Goal: Task Accomplishment & Management: Complete application form

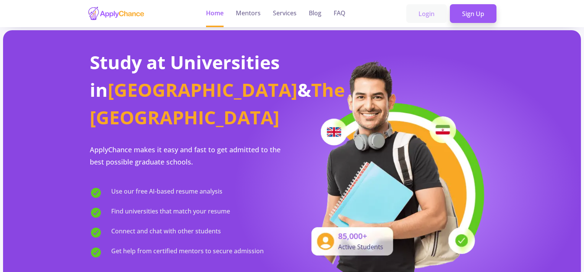
click at [431, 12] on link "Login" at bounding box center [427, 13] width 41 height 19
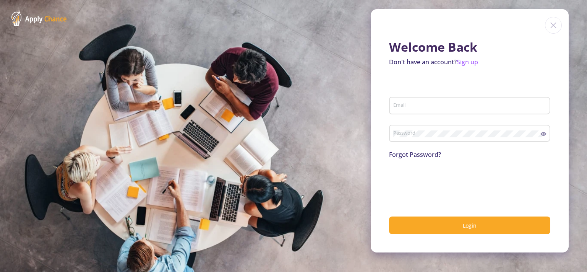
click at [553, 28] on img at bounding box center [553, 25] width 17 height 17
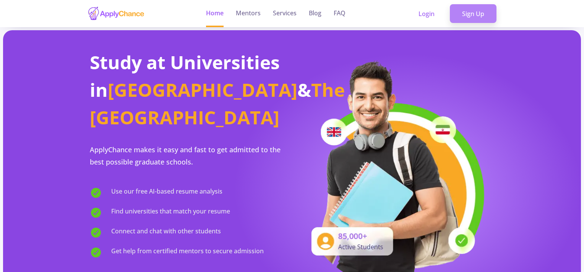
click at [466, 13] on link "Sign Up" at bounding box center [473, 13] width 47 height 19
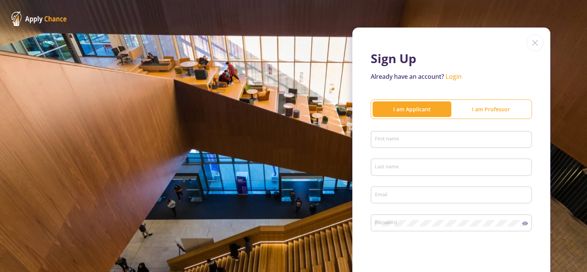
click at [431, 142] on input "First name" at bounding box center [453, 140] width 156 height 7
type input "roshanak"
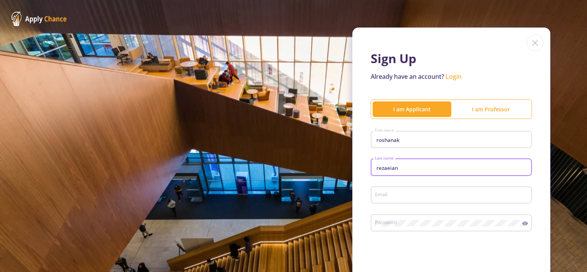
type input "rezaeian"
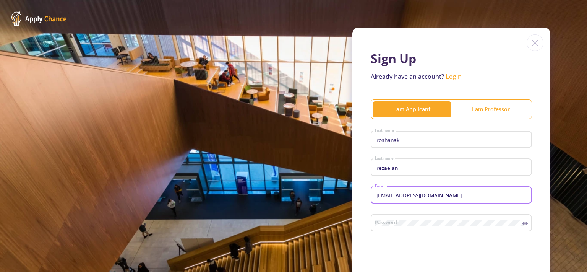
type input "[EMAIL_ADDRESS][DOMAIN_NAME]"
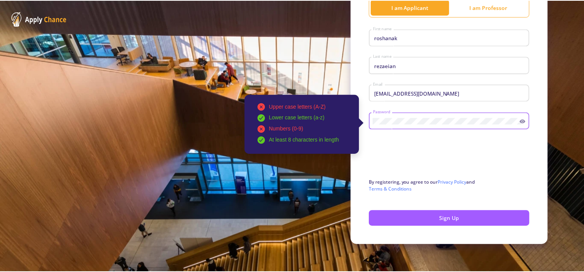
scroll to position [103, 0]
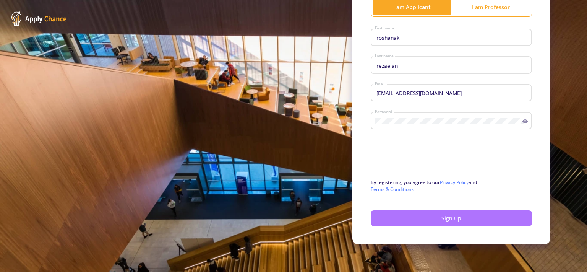
click at [418, 216] on button "Sign Up" at bounding box center [451, 218] width 161 height 16
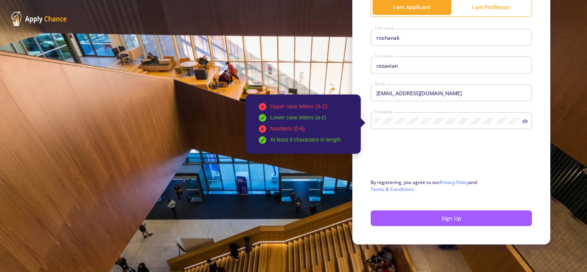
click at [407, 114] on div "Upper case letters (A-Z) Lower case letters (a-z) Numbers (0-9) At least 8 char…" at bounding box center [449, 119] width 148 height 20
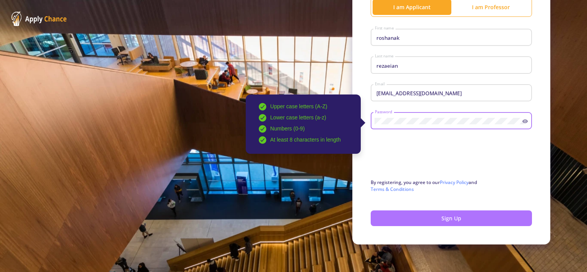
click at [438, 219] on button "Sign Up" at bounding box center [451, 218] width 161 height 16
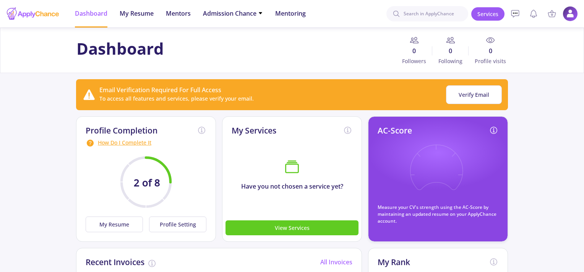
click at [157, 18] on ul "Dashboard My Resume Mentors Admission Chance With Minimum Requirements Only My …" at bounding box center [190, 14] width 243 height 28
click at [148, 12] on span "My Resume" at bounding box center [137, 13] width 34 height 9
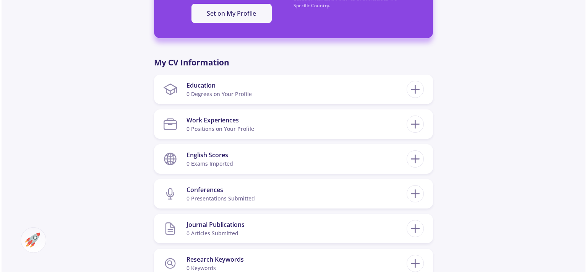
scroll to position [306, 0]
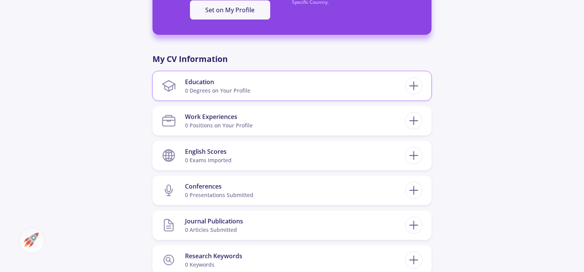
click at [366, 76] on section "Education 0 Degrees on Your Profile" at bounding box center [284, 85] width 244 height 23
click at [410, 85] on icon at bounding box center [414, 86] width 14 height 14
checkbox input "false"
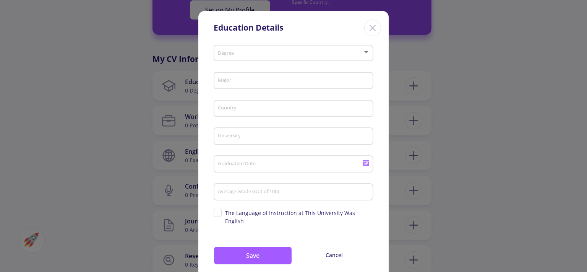
click at [257, 58] on div "Degree" at bounding box center [294, 51] width 153 height 19
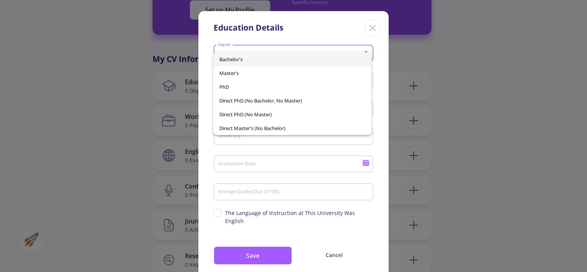
click at [246, 59] on span "Bachelor's" at bounding box center [293, 59] width 146 height 14
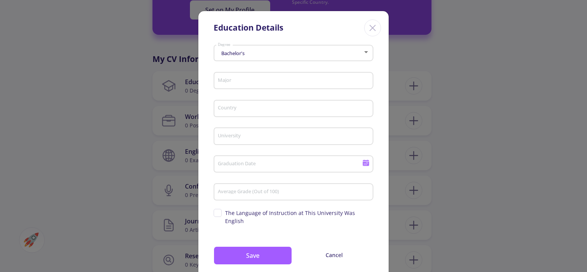
click at [253, 85] on div "Major" at bounding box center [294, 79] width 153 height 20
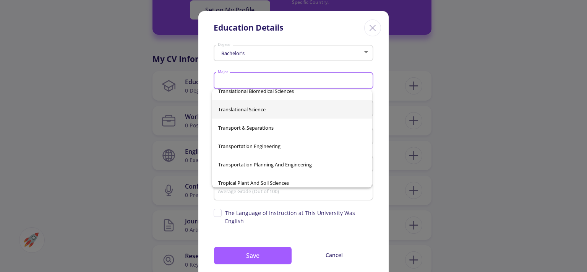
scroll to position [32893, 0]
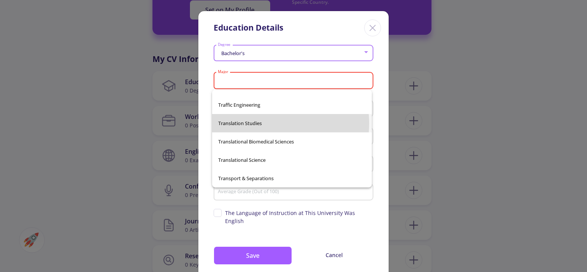
click at [265, 124] on span "Translation Studies" at bounding box center [292, 123] width 148 height 18
type input "Translation Studies"
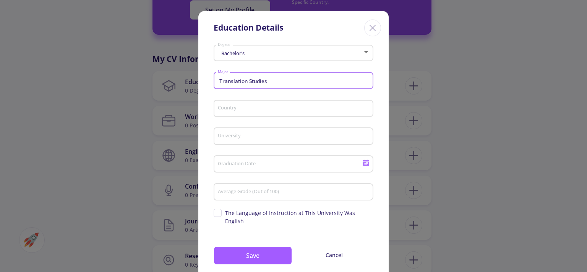
click at [263, 110] on input "Country" at bounding box center [295, 109] width 155 height 7
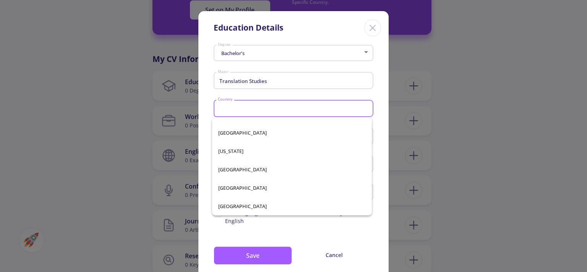
scroll to position [1530, 0]
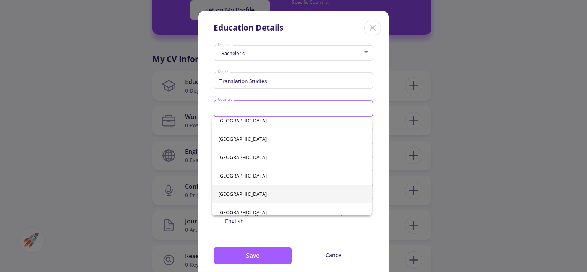
click at [241, 194] on span "[GEOGRAPHIC_DATA]" at bounding box center [292, 194] width 148 height 18
type input "[GEOGRAPHIC_DATA]"
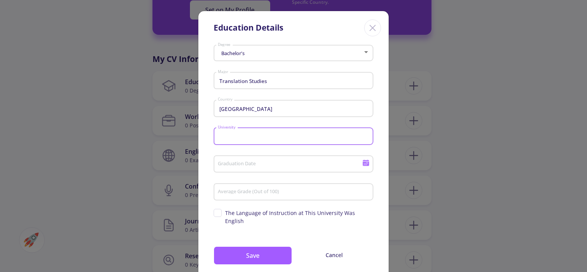
click at [261, 140] on input "University" at bounding box center [295, 136] width 155 height 7
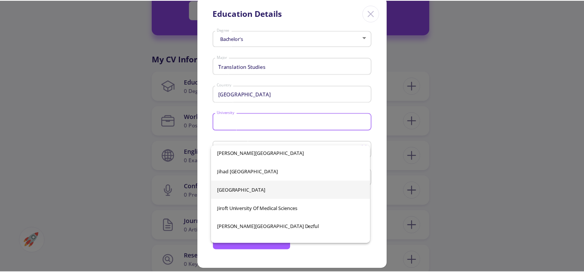
scroll to position [8975, 0]
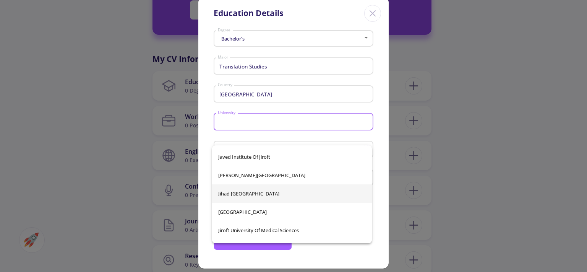
click at [264, 189] on span "Jihad [GEOGRAPHIC_DATA]" at bounding box center [292, 193] width 148 height 18
type input "Jihad [GEOGRAPHIC_DATA]"
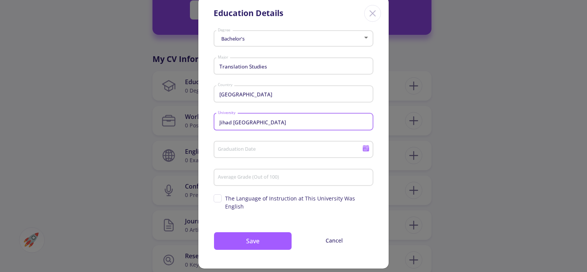
click at [258, 155] on div "Graduation Date" at bounding box center [290, 148] width 145 height 20
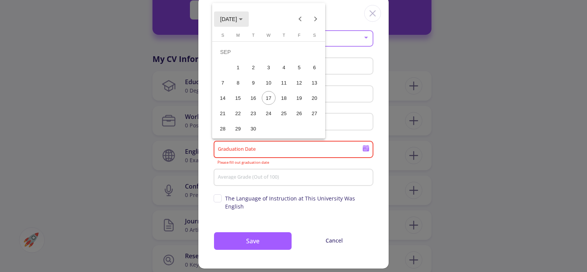
click at [243, 18] on polygon "Choose month and year" at bounding box center [241, 19] width 4 height 2
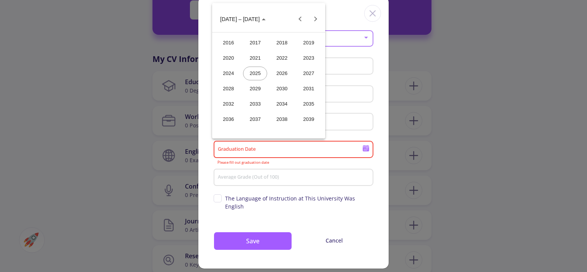
click at [233, 42] on div "2016" at bounding box center [228, 43] width 24 height 14
click at [298, 15] on button "Previous year" at bounding box center [300, 18] width 15 height 15
click at [226, 84] on div "SEP" at bounding box center [228, 89] width 24 height 14
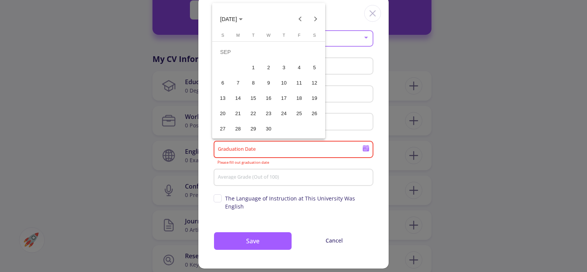
click at [250, 109] on div "22" at bounding box center [254, 113] width 14 height 14
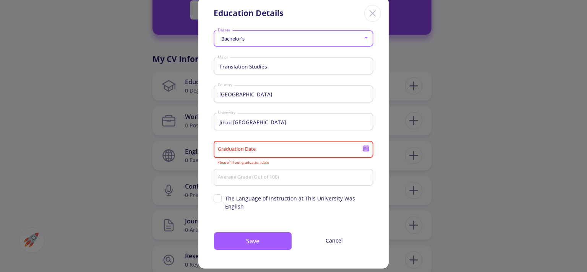
type input "[DATE]"
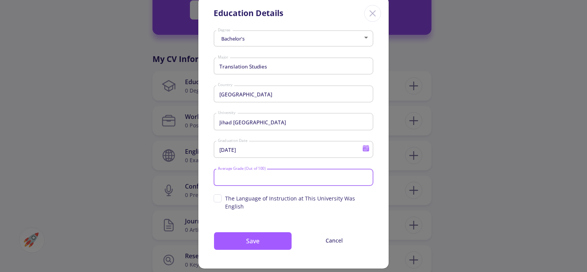
click at [262, 176] on input "Average Grade (Out of 100)" at bounding box center [295, 177] width 155 height 7
type input "90"
click at [218, 202] on span "The Language of Instruction at This University Was English" at bounding box center [294, 202] width 160 height 16
click at [218, 199] on input "The Language of Instruction at This University Was English" at bounding box center [216, 196] width 5 height 5
checkbox input "true"
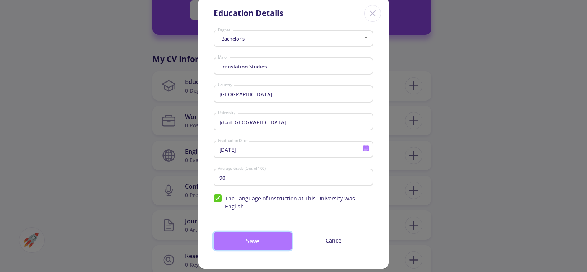
click at [273, 237] on button "Save" at bounding box center [253, 241] width 78 height 18
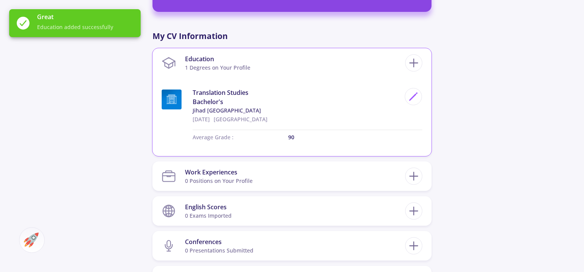
scroll to position [357, 0]
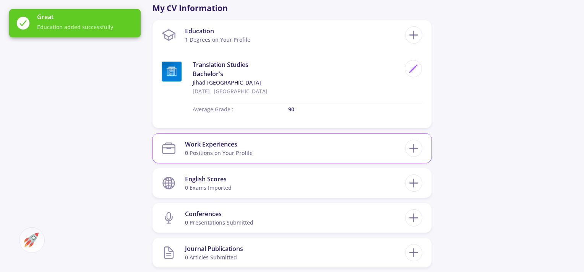
click at [232, 148] on div "Work Experiences" at bounding box center [219, 144] width 68 height 9
click at [410, 143] on icon at bounding box center [414, 148] width 14 height 14
checkbox input "false"
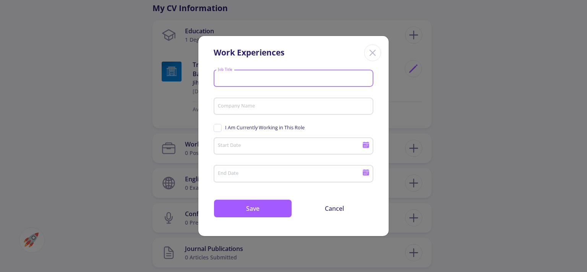
click at [299, 78] on input "Job Title" at bounding box center [295, 78] width 155 height 7
type input "Supply chain officer"
type input "Safra Company"
click at [221, 132] on div "I Am Currently Working in This Role" at bounding box center [294, 128] width 160 height 12
click at [220, 128] on span "I Am Currently Working in This Role" at bounding box center [259, 127] width 91 height 7
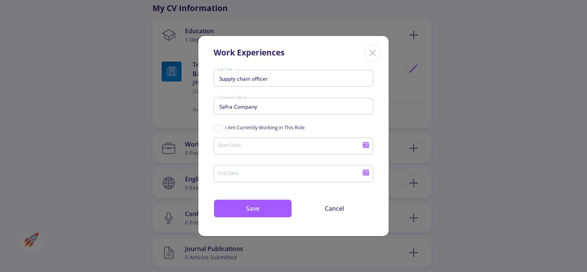
click at [219, 128] on input "I Am Currently Working in This Role" at bounding box center [216, 126] width 5 height 5
checkbox input "true"
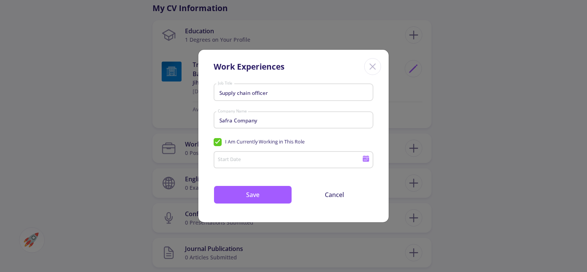
click at [231, 150] on div "Start Date" at bounding box center [290, 158] width 145 height 20
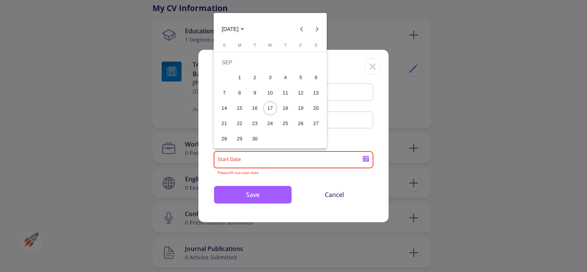
click at [233, 155] on div at bounding box center [293, 136] width 587 height 272
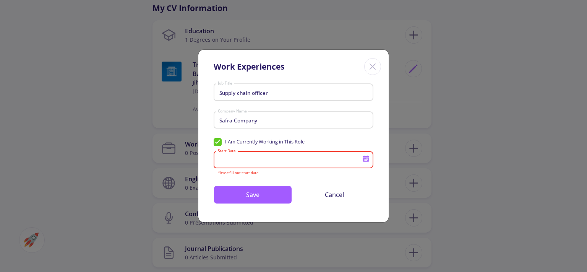
click at [234, 154] on div "Start Date" at bounding box center [290, 158] width 145 height 20
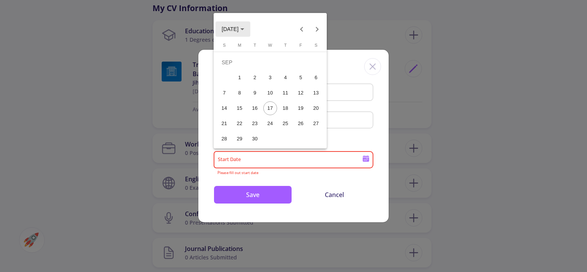
click at [244, 31] on span "[DATE]" at bounding box center [233, 29] width 23 height 6
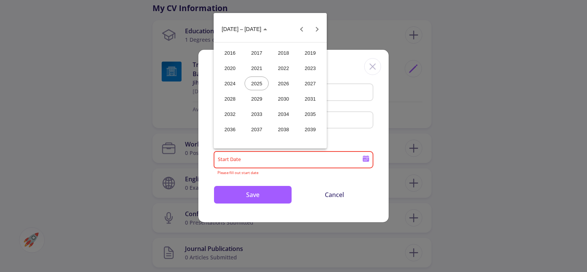
click at [309, 53] on div "2019" at bounding box center [310, 53] width 24 height 14
click at [286, 95] on div "NOV" at bounding box center [284, 99] width 24 height 14
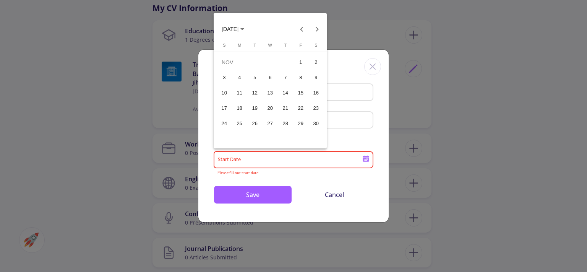
click at [308, 106] on div "22" at bounding box center [301, 108] width 14 height 14
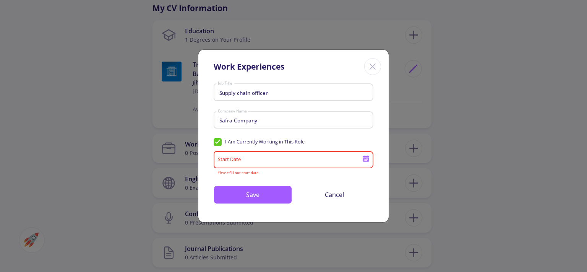
type input "[DATE]"
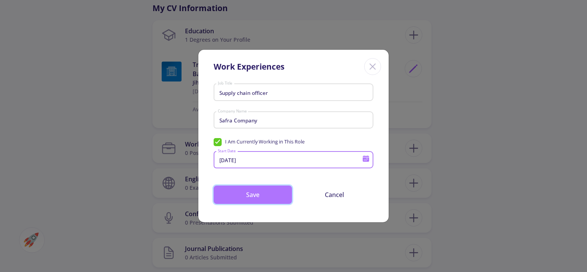
click at [274, 192] on button "Save" at bounding box center [253, 195] width 78 height 18
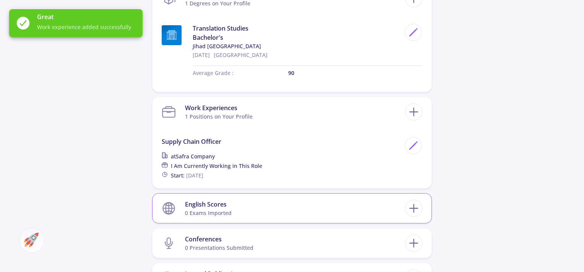
scroll to position [459, 0]
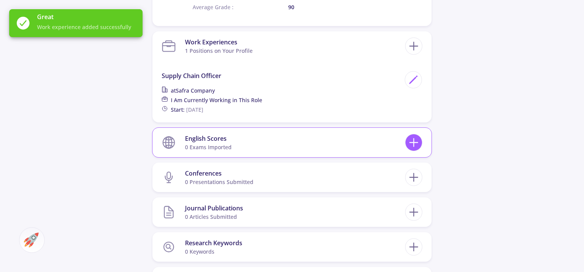
click at [418, 143] on icon at bounding box center [414, 142] width 14 height 14
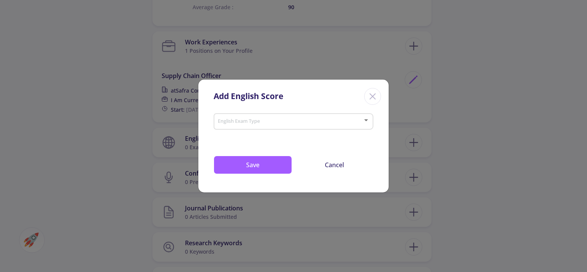
click at [288, 124] on span at bounding box center [292, 121] width 144 height 5
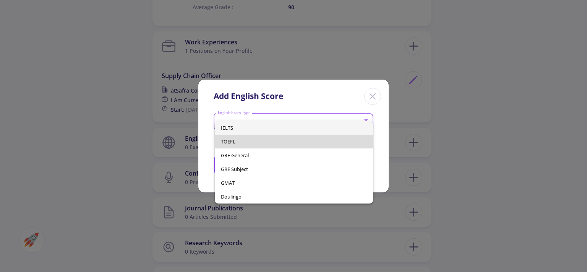
click at [288, 139] on span "TOEFL" at bounding box center [294, 142] width 146 height 14
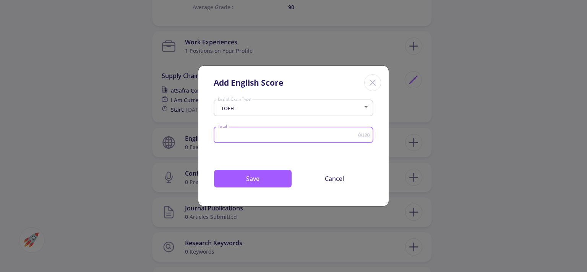
click at [269, 137] on input "Total" at bounding box center [288, 135] width 141 height 6
click at [283, 111] on div "TOEFL English Exam Type" at bounding box center [294, 106] width 153 height 19
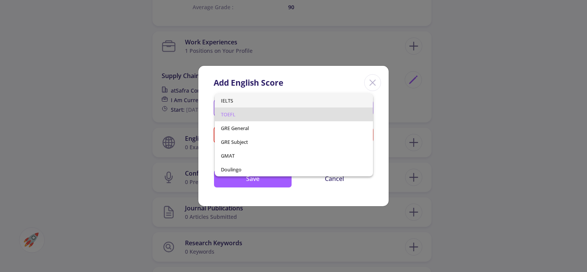
click at [249, 99] on span "IELTS" at bounding box center [294, 101] width 146 height 14
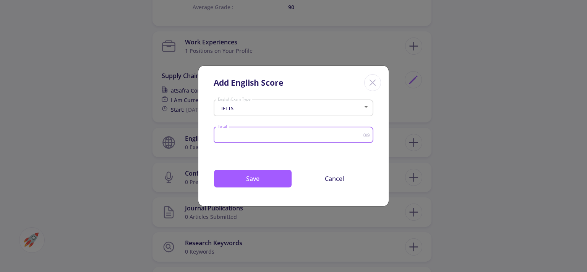
click at [255, 133] on input "Total" at bounding box center [291, 135] width 146 height 6
type input "7"
click at [244, 181] on button "Save" at bounding box center [253, 178] width 78 height 18
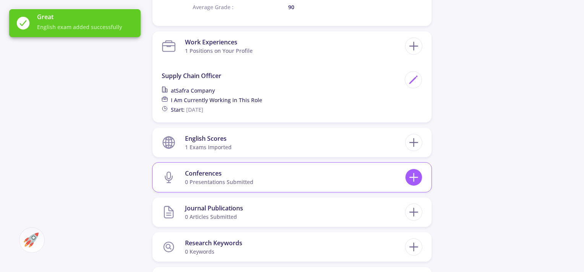
click at [416, 174] on icon at bounding box center [414, 177] width 14 height 14
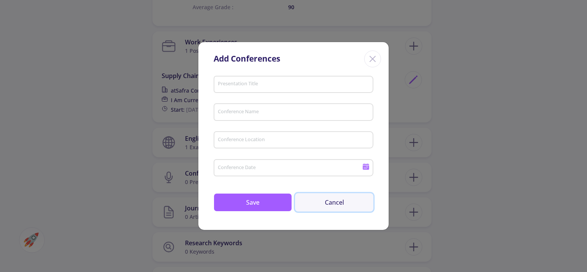
click at [339, 200] on button "Cancel" at bounding box center [334, 202] width 78 height 18
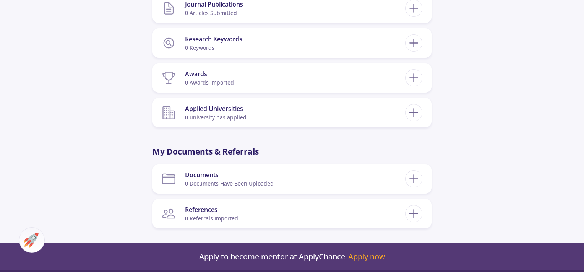
scroll to position [714, 0]
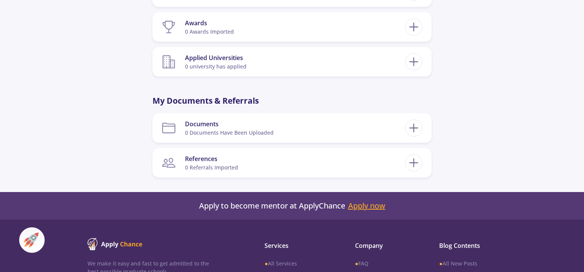
click at [364, 203] on link "Apply now" at bounding box center [366, 205] width 37 height 9
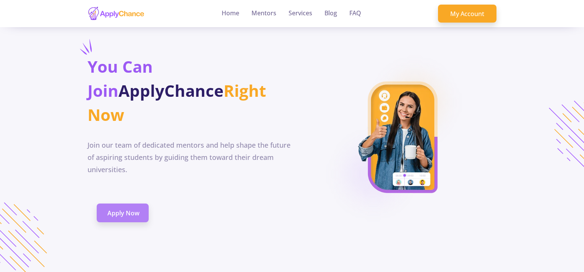
click at [130, 208] on span "Apply Now" at bounding box center [123, 212] width 32 height 9
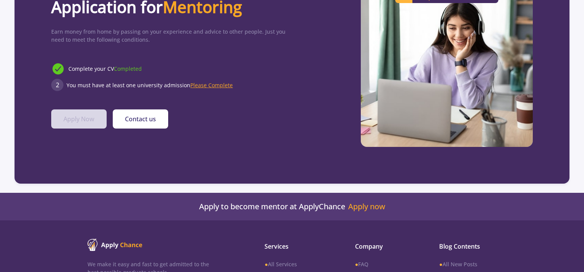
scroll to position [102, 0]
